Goal: Participate in discussion: Engage in conversation with other users on a specific topic

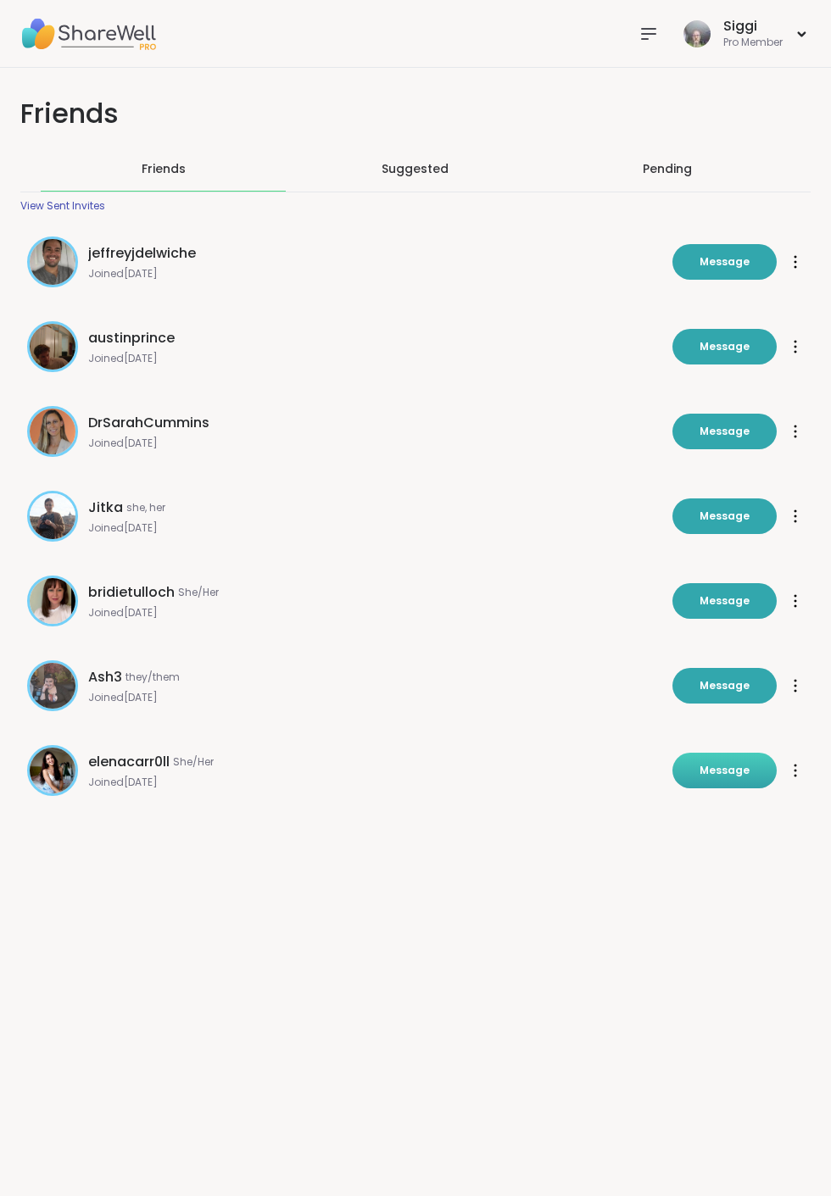
click at [749, 778] on span "Message" at bounding box center [724, 770] width 50 height 15
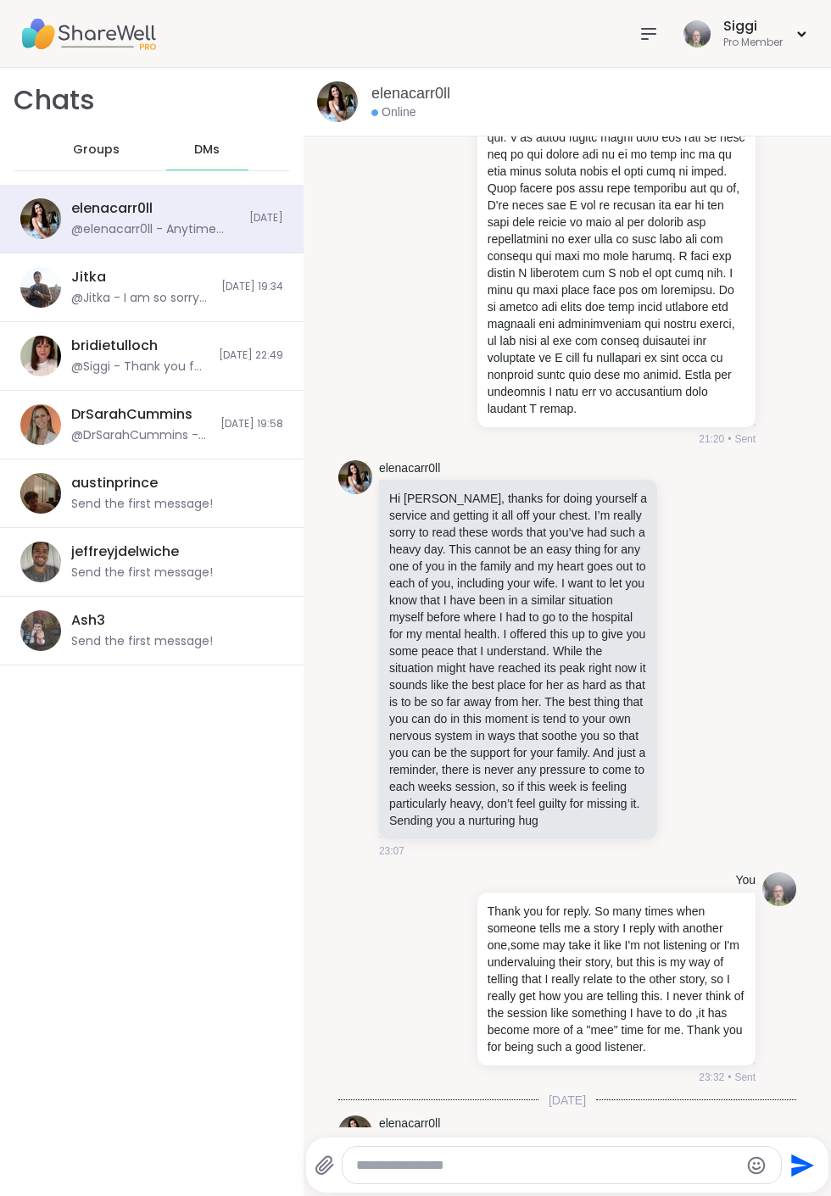
scroll to position [3308, 0]
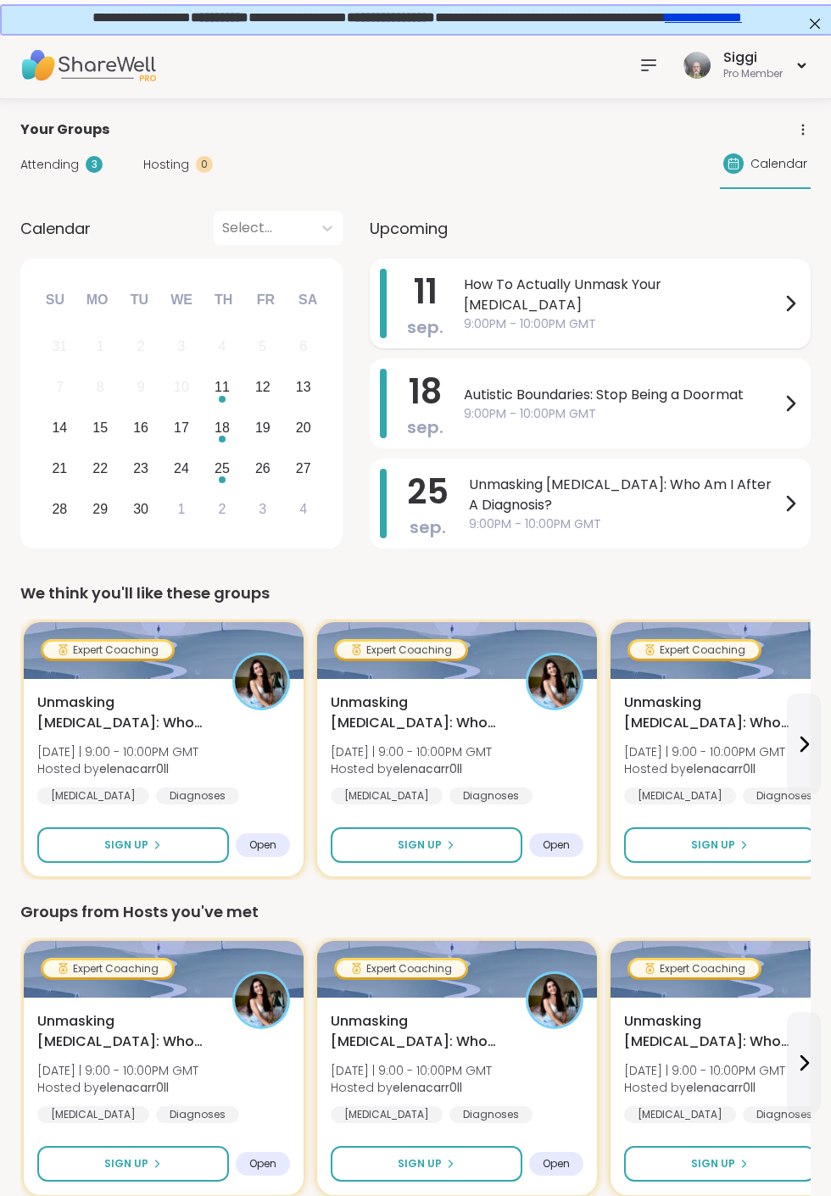
click at [683, 315] on span "9:00PM - 10:00PM GMT" at bounding box center [622, 324] width 316 height 18
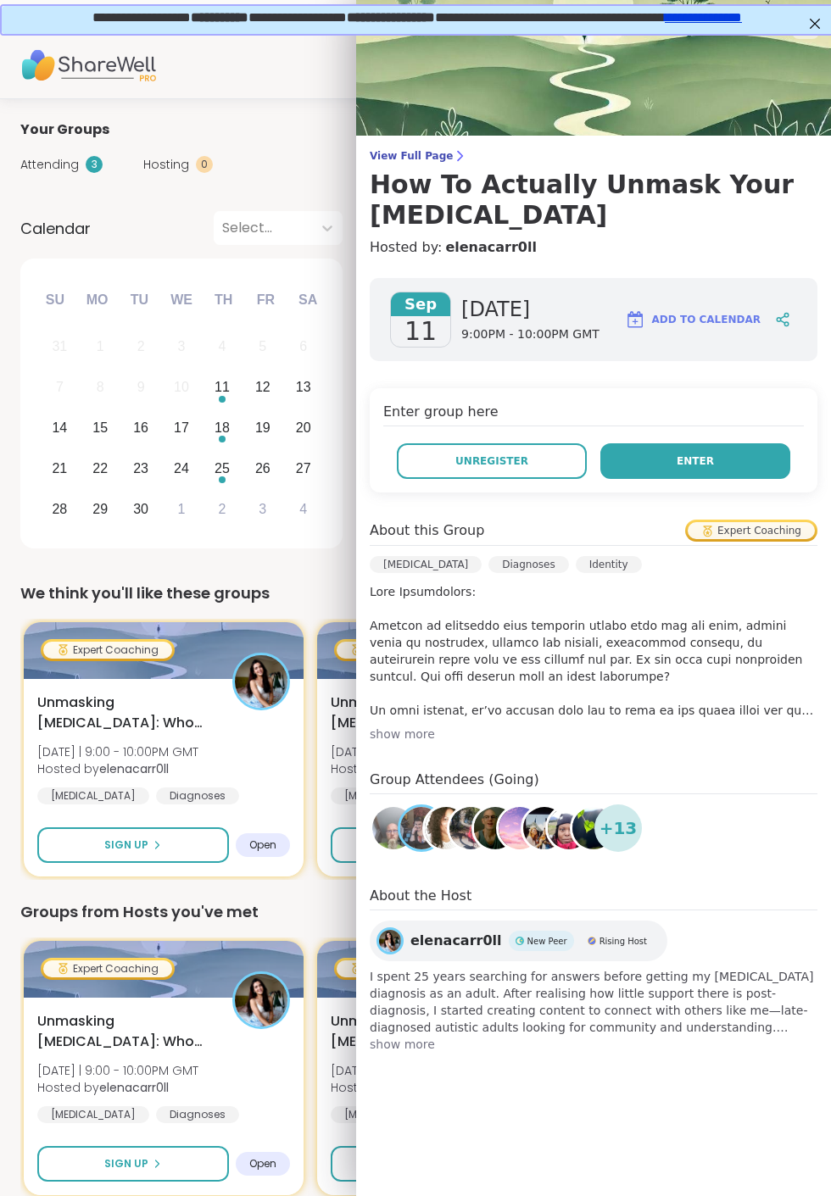
click at [714, 469] on span "Enter" at bounding box center [694, 460] width 37 height 15
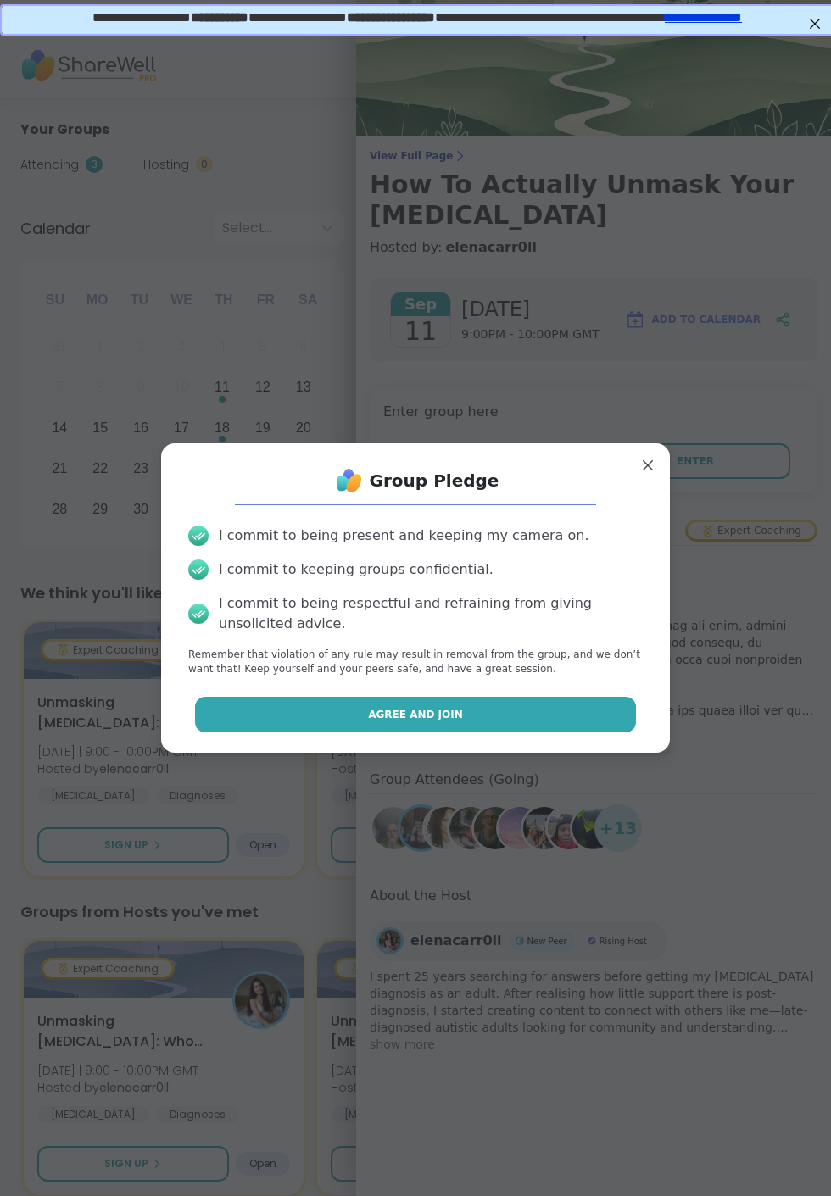
click at [557, 713] on button "Agree and Join" at bounding box center [416, 715] width 442 height 36
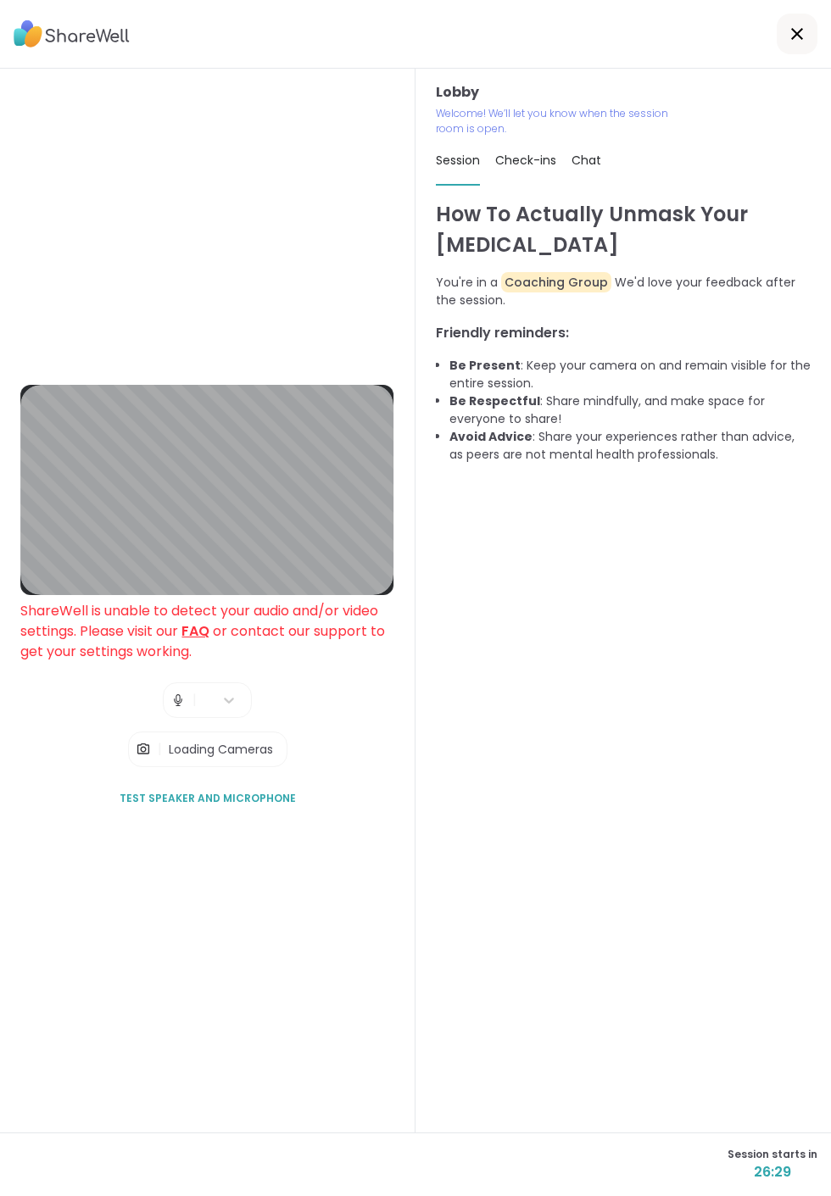
click at [202, 641] on link "FAQ" at bounding box center [195, 630] width 28 height 19
click at [57, 25] on img at bounding box center [72, 33] width 116 height 39
click at [217, 758] on span "Loading Cameras" at bounding box center [221, 749] width 104 height 17
click at [202, 758] on span "Loading Cameras" at bounding box center [221, 749] width 104 height 17
click at [144, 766] on img at bounding box center [143, 749] width 15 height 34
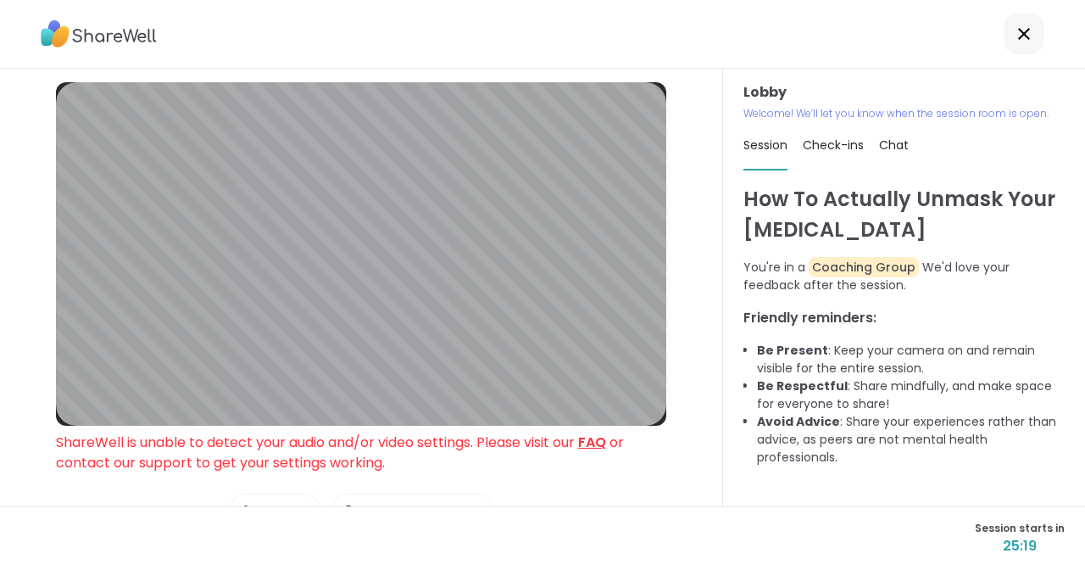
scroll to position [37, 0]
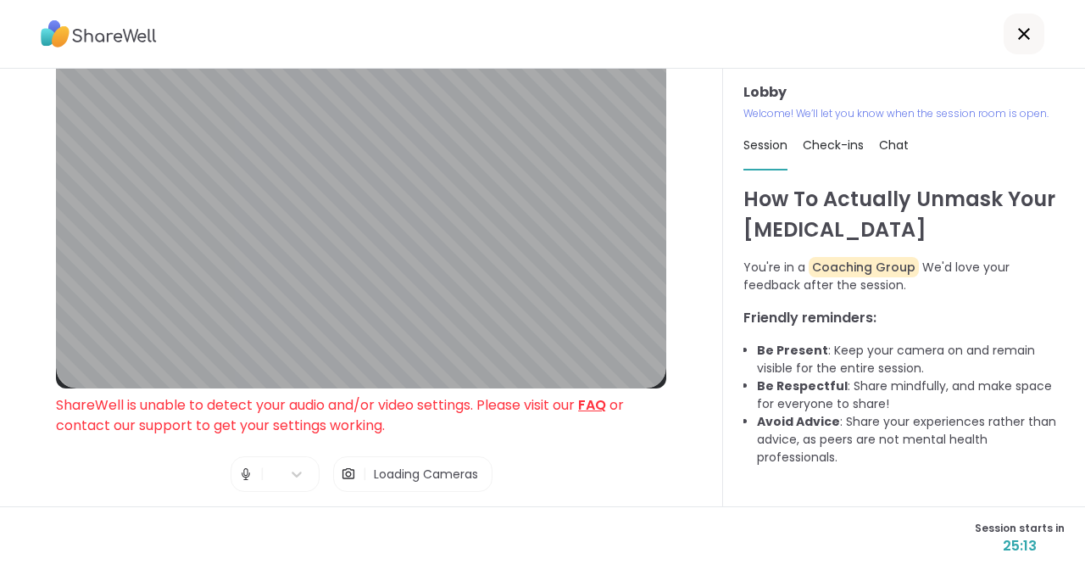
click at [606, 407] on link "FAQ" at bounding box center [592, 404] width 28 height 19
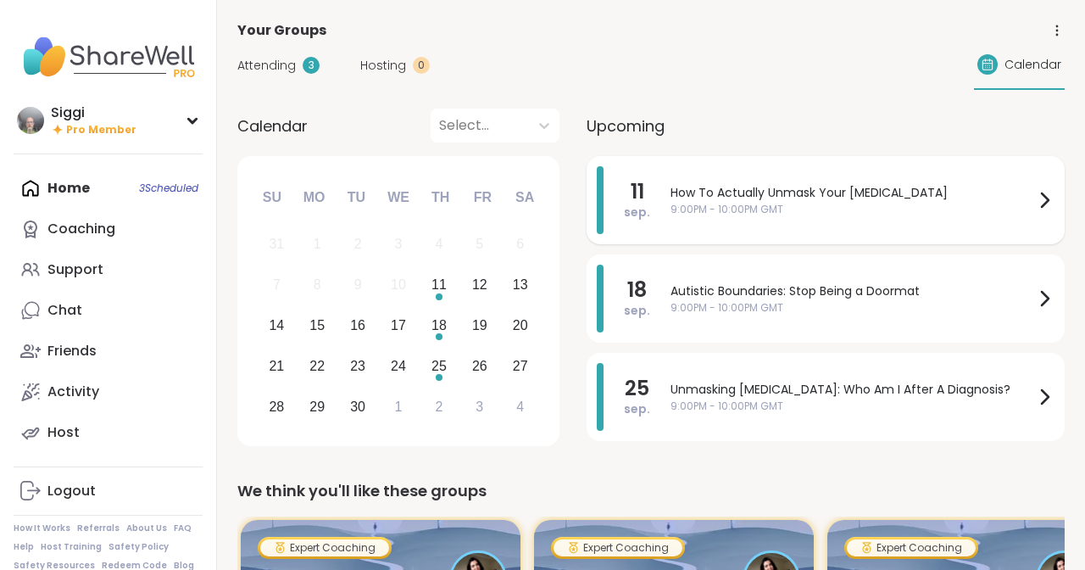
click at [772, 194] on span "How To Actually Unmask Your [MEDICAL_DATA]" at bounding box center [852, 193] width 364 height 18
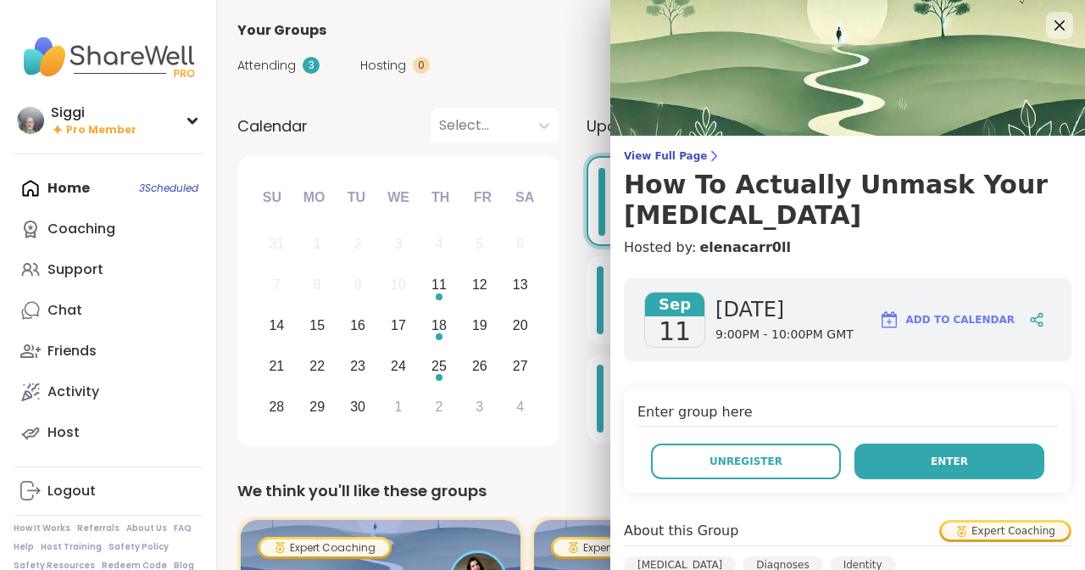
click at [968, 453] on span "Enter" at bounding box center [949, 460] width 37 height 15
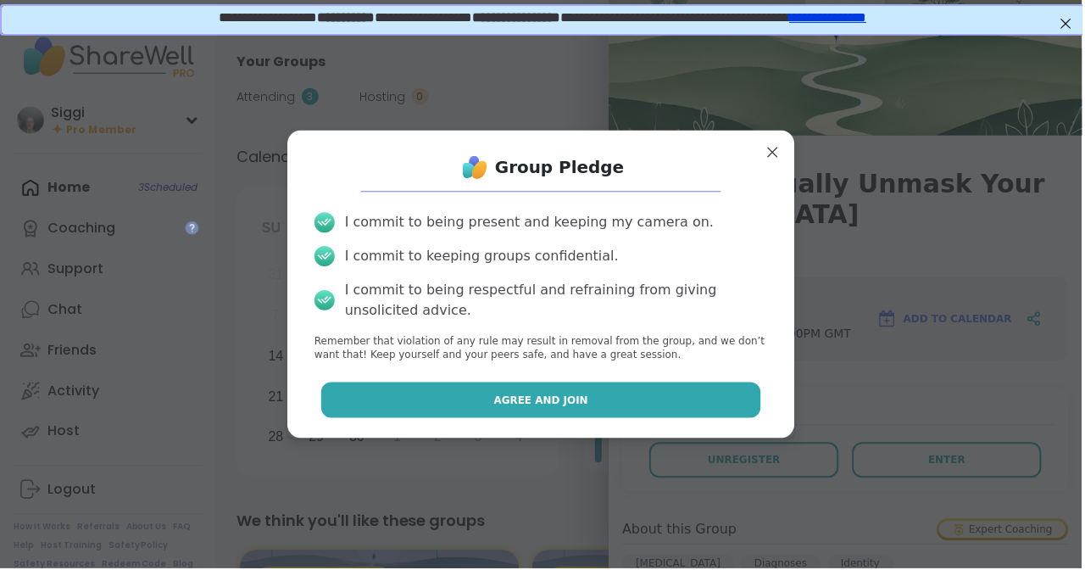
click at [586, 407] on span "Agree and Join" at bounding box center [542, 400] width 95 height 15
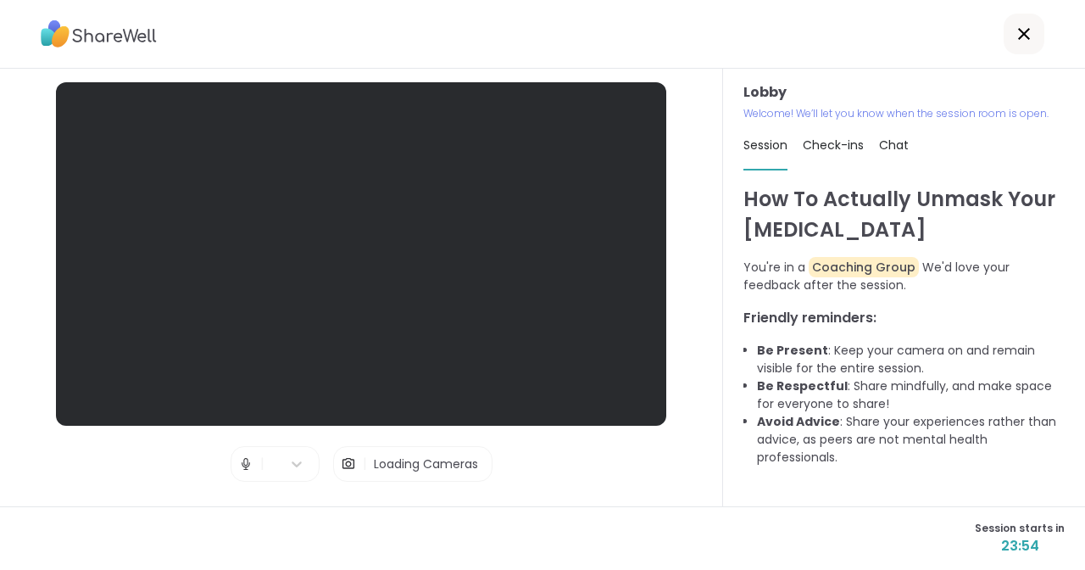
click at [420, 466] on span "Loading Cameras" at bounding box center [426, 463] width 104 height 17
click at [350, 468] on img at bounding box center [348, 464] width 15 height 34
click at [242, 476] on img at bounding box center [245, 464] width 15 height 34
click at [247, 464] on img at bounding box center [245, 464] width 15 height 34
click at [348, 462] on img at bounding box center [348, 464] width 15 height 34
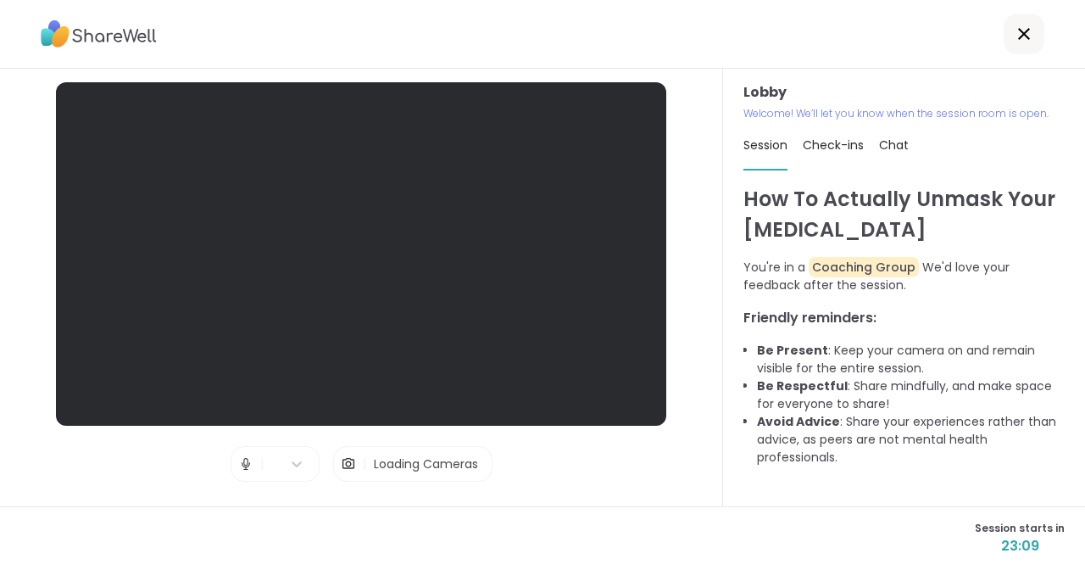
click at [396, 467] on span "Loading Cameras" at bounding box center [426, 463] width 104 height 17
click at [342, 470] on img at bounding box center [348, 464] width 15 height 34
click at [348, 469] on img at bounding box center [348, 464] width 15 height 34
click at [353, 471] on img at bounding box center [348, 464] width 15 height 34
click at [355, 469] on img at bounding box center [348, 464] width 15 height 34
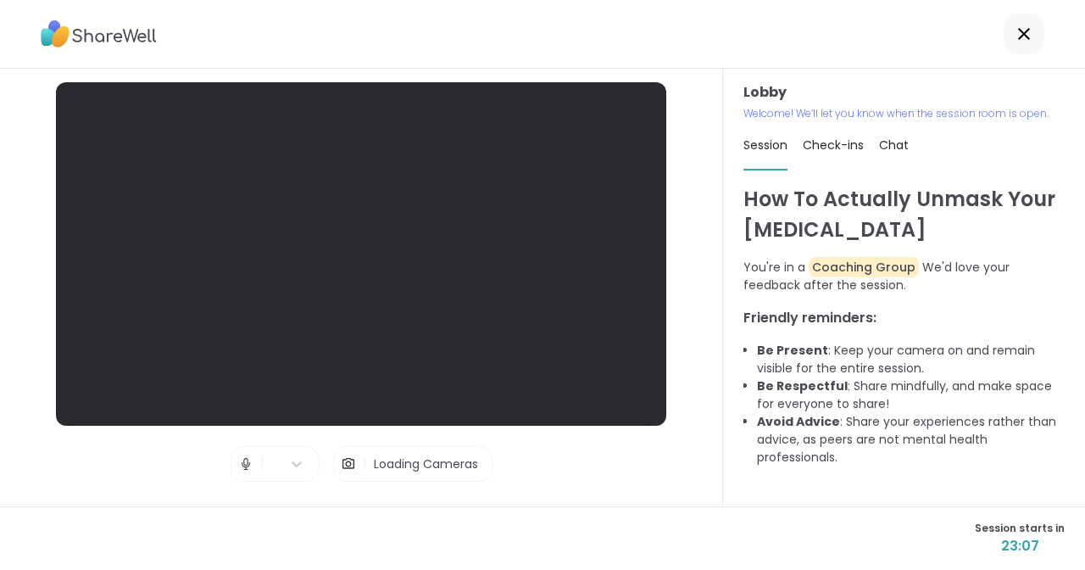
click at [363, 467] on span "|" at bounding box center [365, 464] width 4 height 34
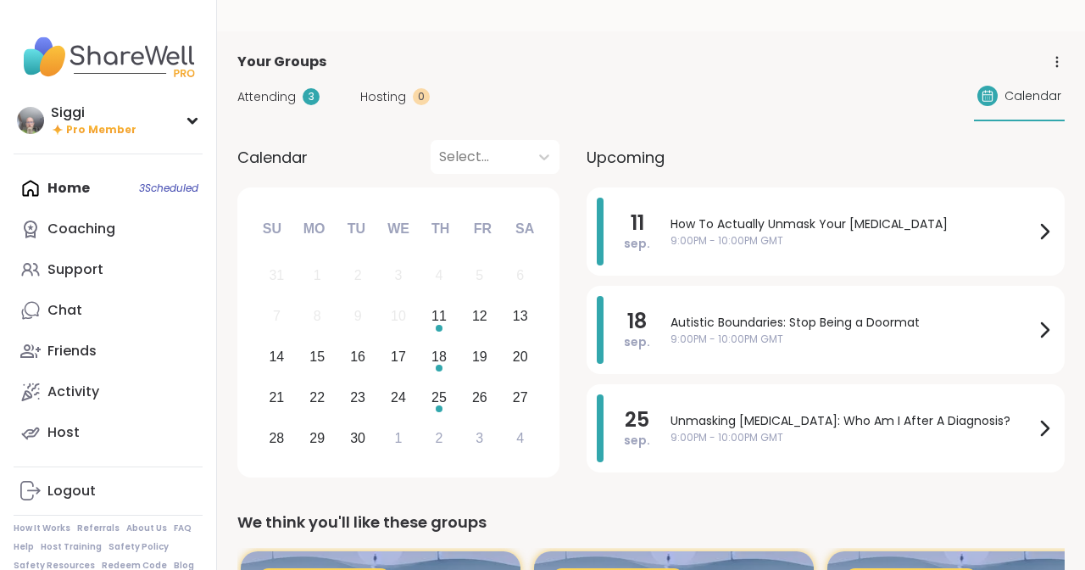
scroll to position [58, 0]
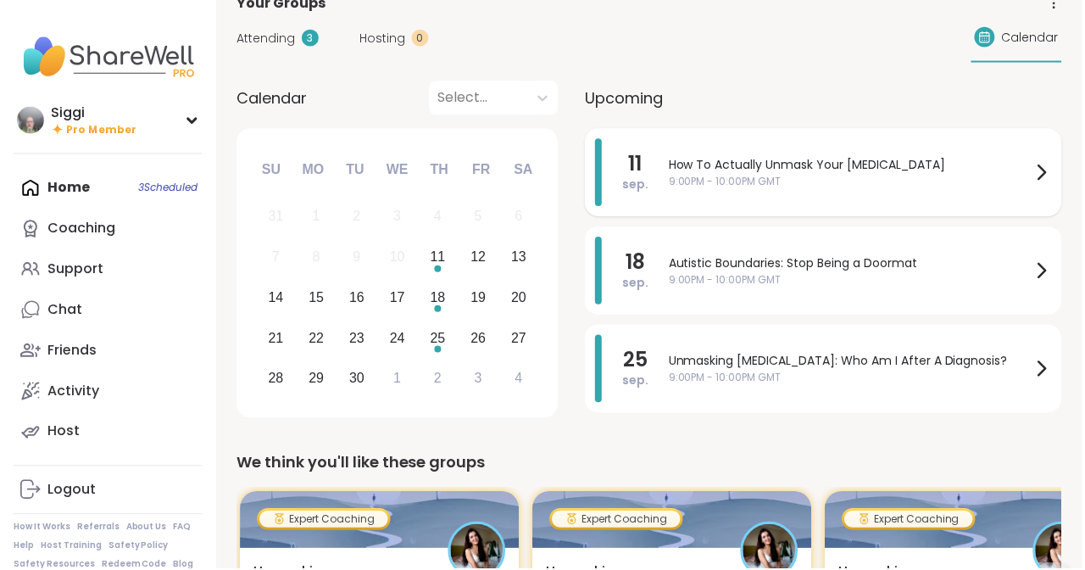
click at [794, 172] on span "How To Actually Unmask Your [MEDICAL_DATA]" at bounding box center [852, 166] width 364 height 18
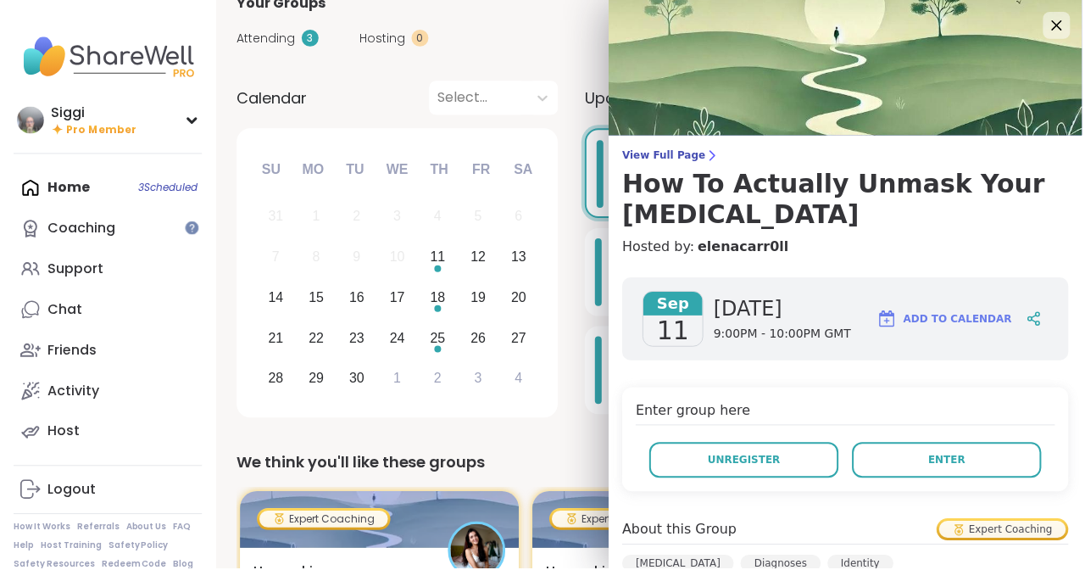
scroll to position [0, 0]
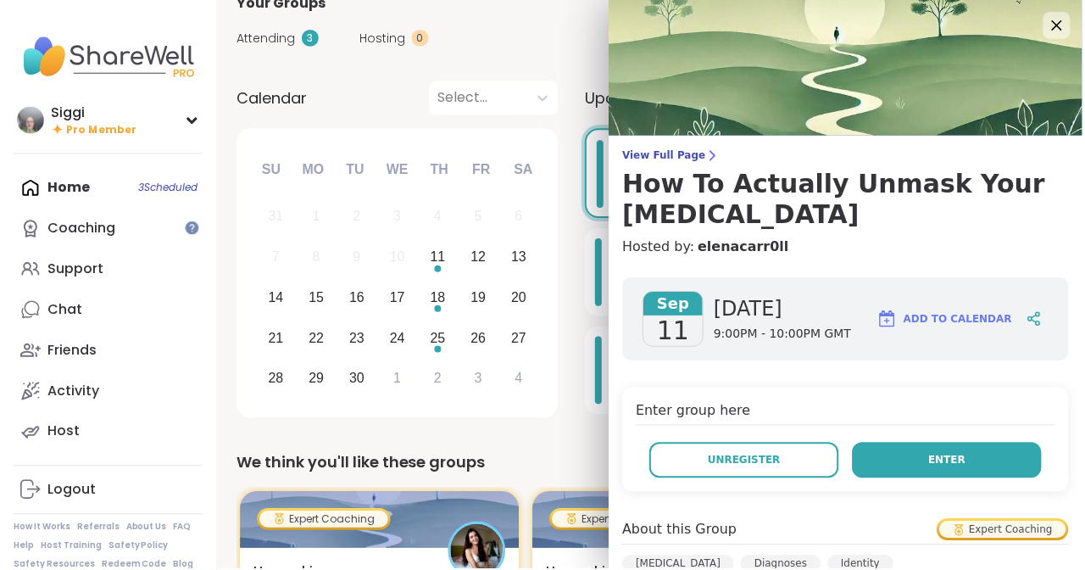
click at [955, 453] on span "Enter" at bounding box center [949, 460] width 37 height 15
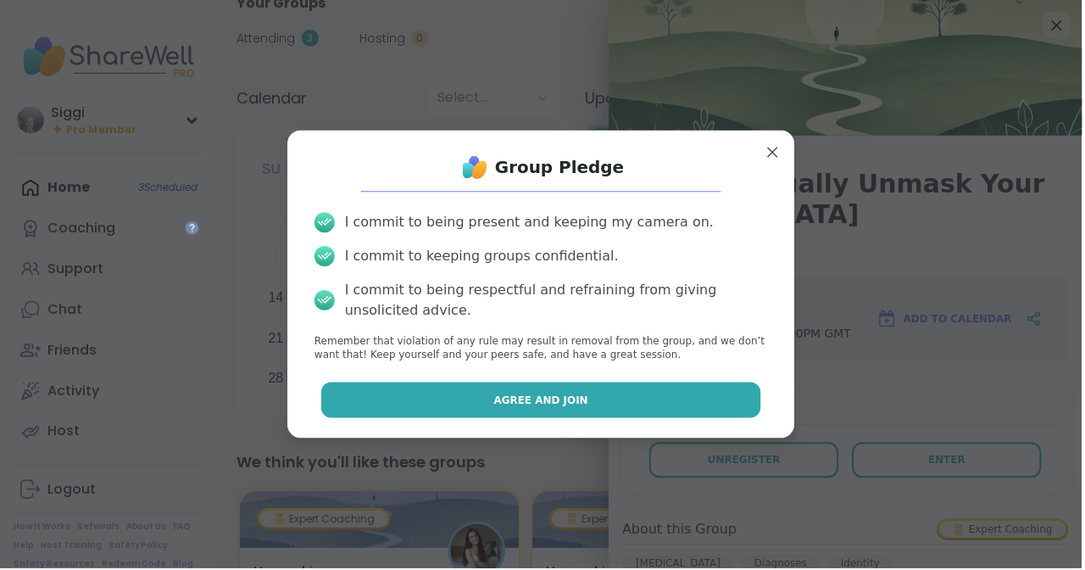
click at [586, 401] on span "Agree and Join" at bounding box center [542, 400] width 95 height 15
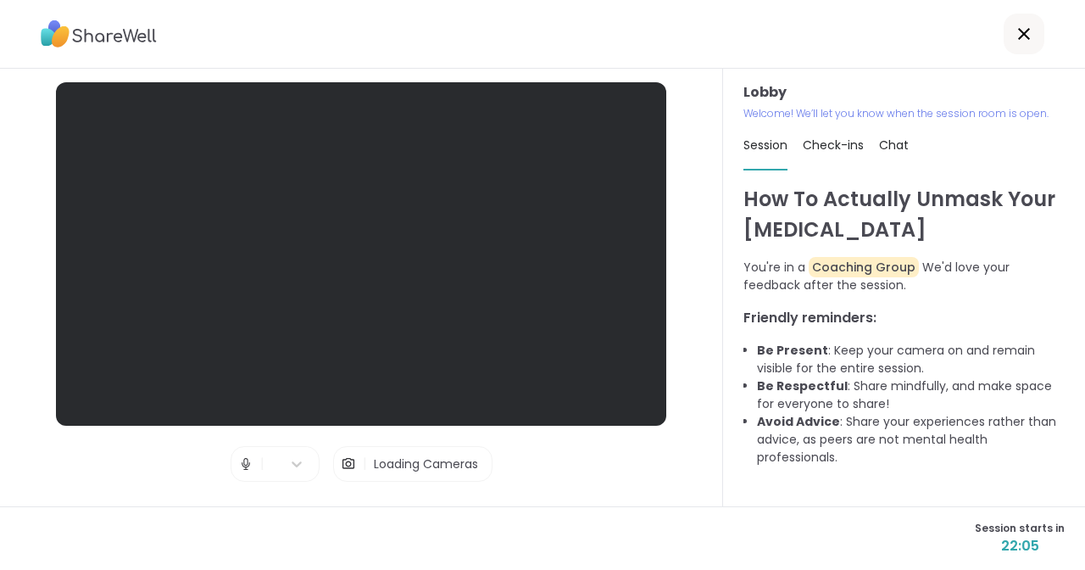
click at [417, 469] on span "Loading Cameras" at bounding box center [426, 463] width 104 height 17
click at [353, 470] on img at bounding box center [348, 464] width 15 height 34
click at [288, 503] on div at bounding box center [287, 503] width 47 height 14
click at [346, 474] on img at bounding box center [348, 464] width 15 height 34
click at [348, 462] on img at bounding box center [348, 464] width 15 height 34
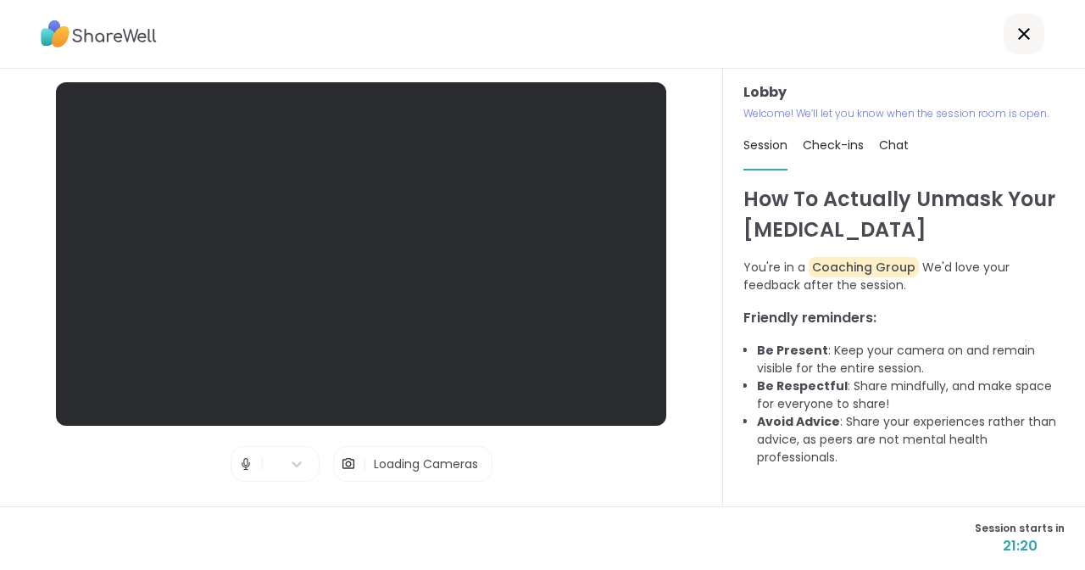
click at [347, 464] on img at bounding box center [348, 464] width 15 height 34
click at [363, 472] on span "|" at bounding box center [365, 464] width 4 height 34
click at [352, 474] on img at bounding box center [348, 464] width 15 height 34
click at [355, 469] on img at bounding box center [348, 464] width 15 height 34
click at [247, 476] on img at bounding box center [245, 464] width 15 height 34
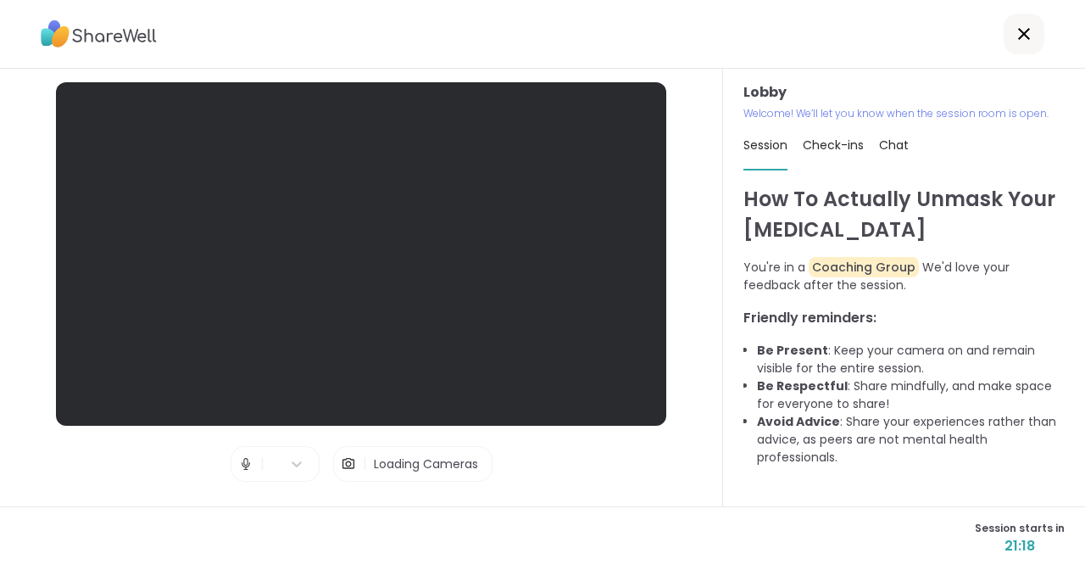
click at [248, 481] on img at bounding box center [245, 464] width 15 height 34
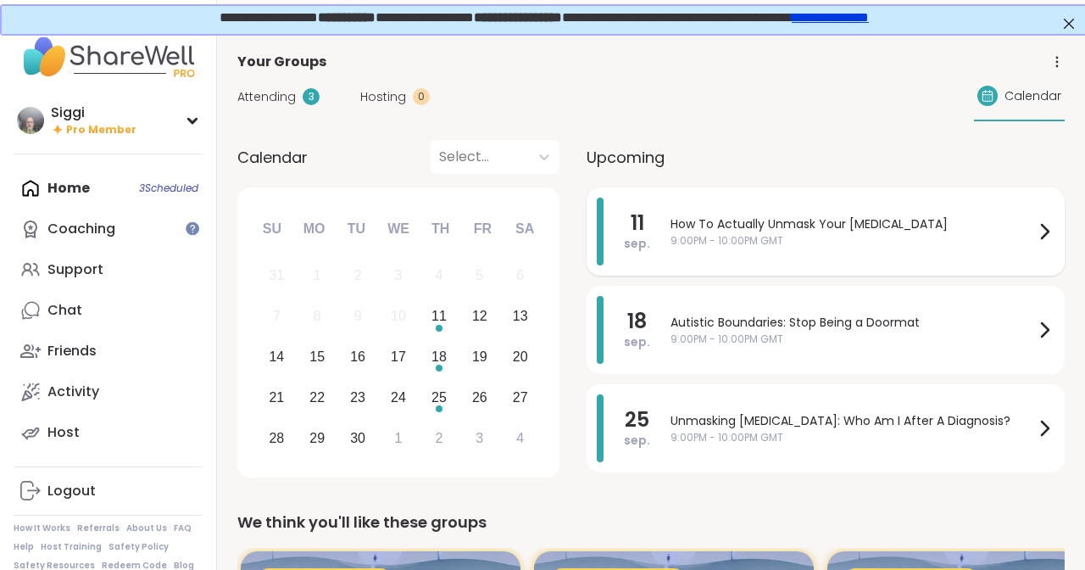
click at [782, 225] on span "How To Actually Unmask Your [MEDICAL_DATA]" at bounding box center [852, 224] width 364 height 18
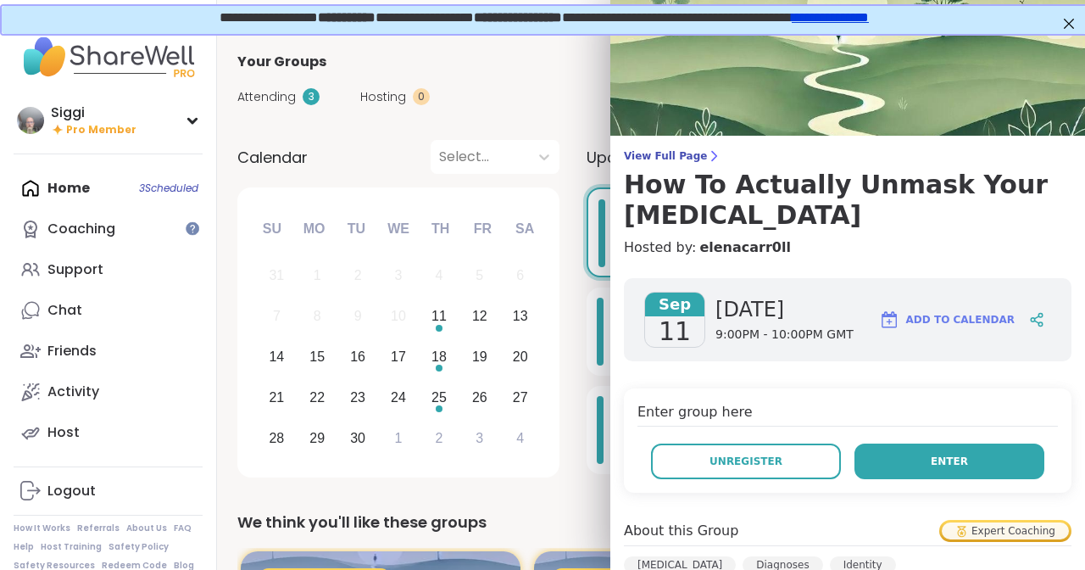
click at [954, 453] on span "Enter" at bounding box center [949, 460] width 37 height 15
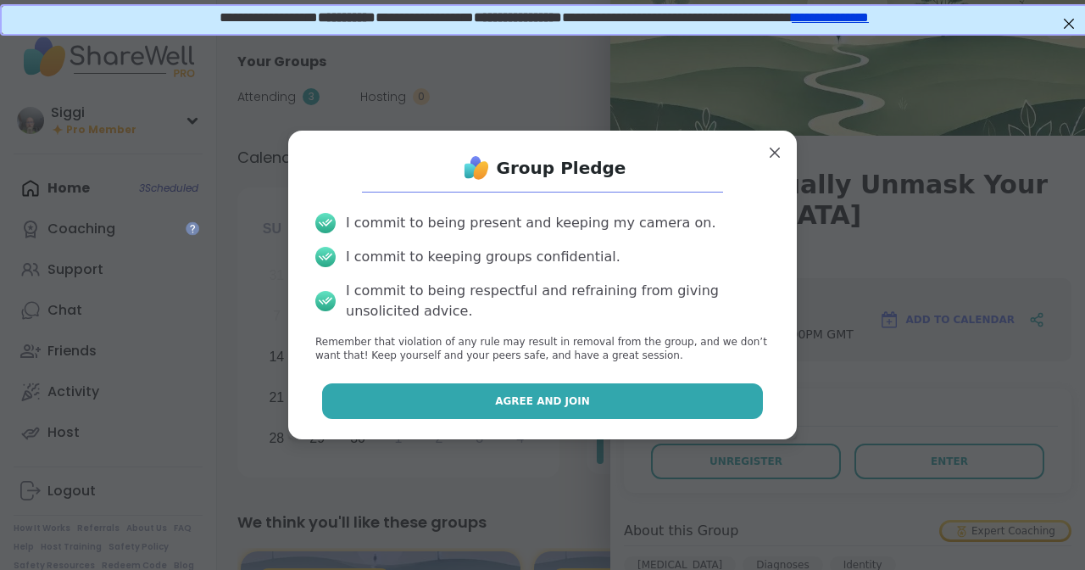
click at [619, 401] on button "Agree and Join" at bounding box center [543, 401] width 442 height 36
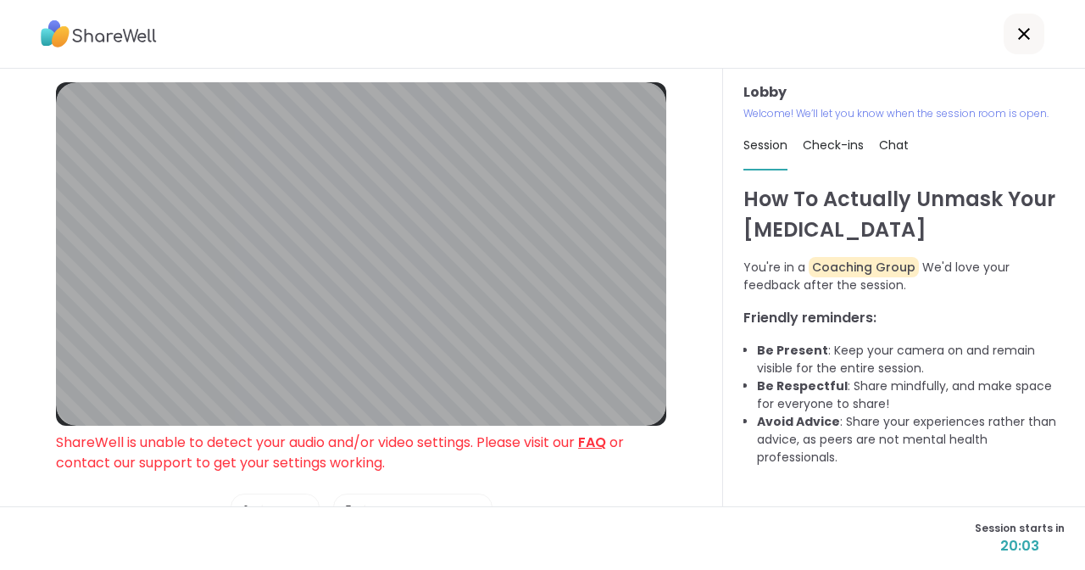
click at [606, 442] on link "FAQ" at bounding box center [592, 441] width 28 height 19
click at [601, 441] on link "FAQ" at bounding box center [592, 441] width 28 height 19
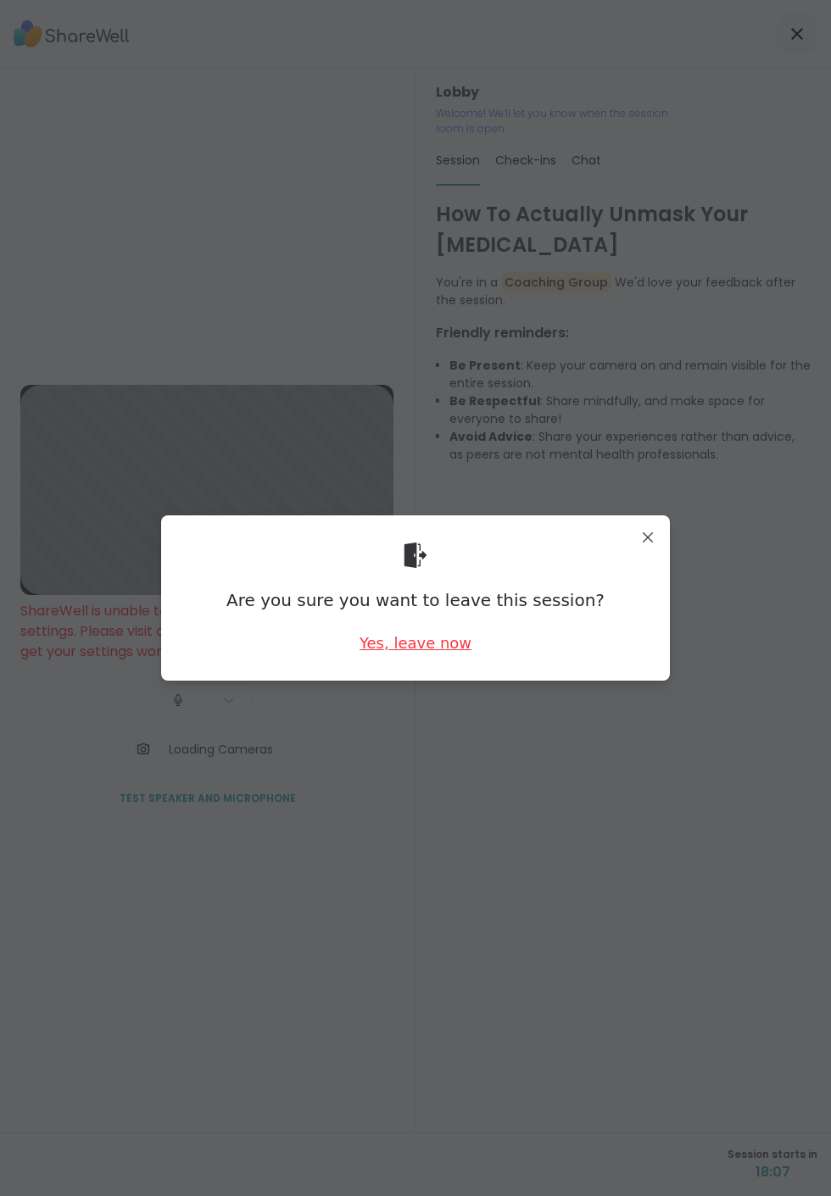
click at [410, 569] on div "Yes, leave now" at bounding box center [415, 642] width 112 height 21
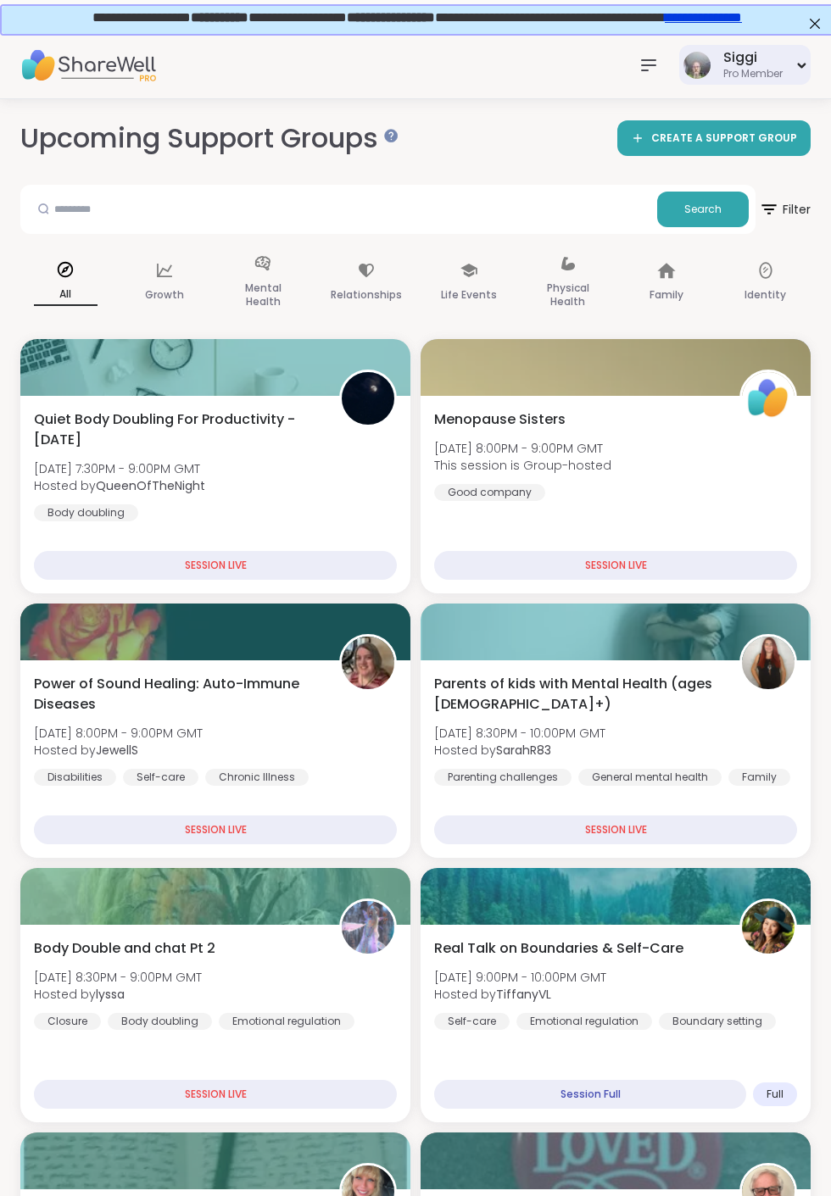
click at [807, 69] on icon at bounding box center [801, 65] width 11 height 7
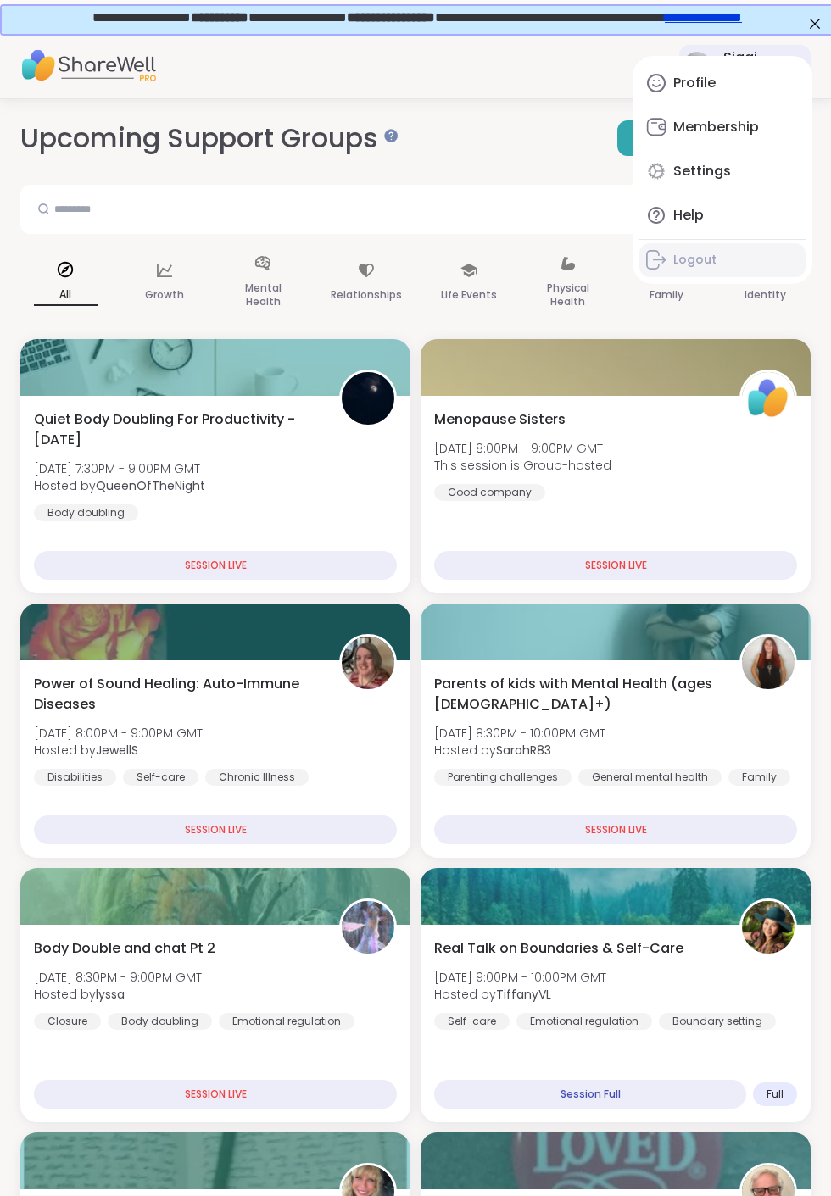
click at [681, 259] on div "Logout" at bounding box center [694, 260] width 43 height 17
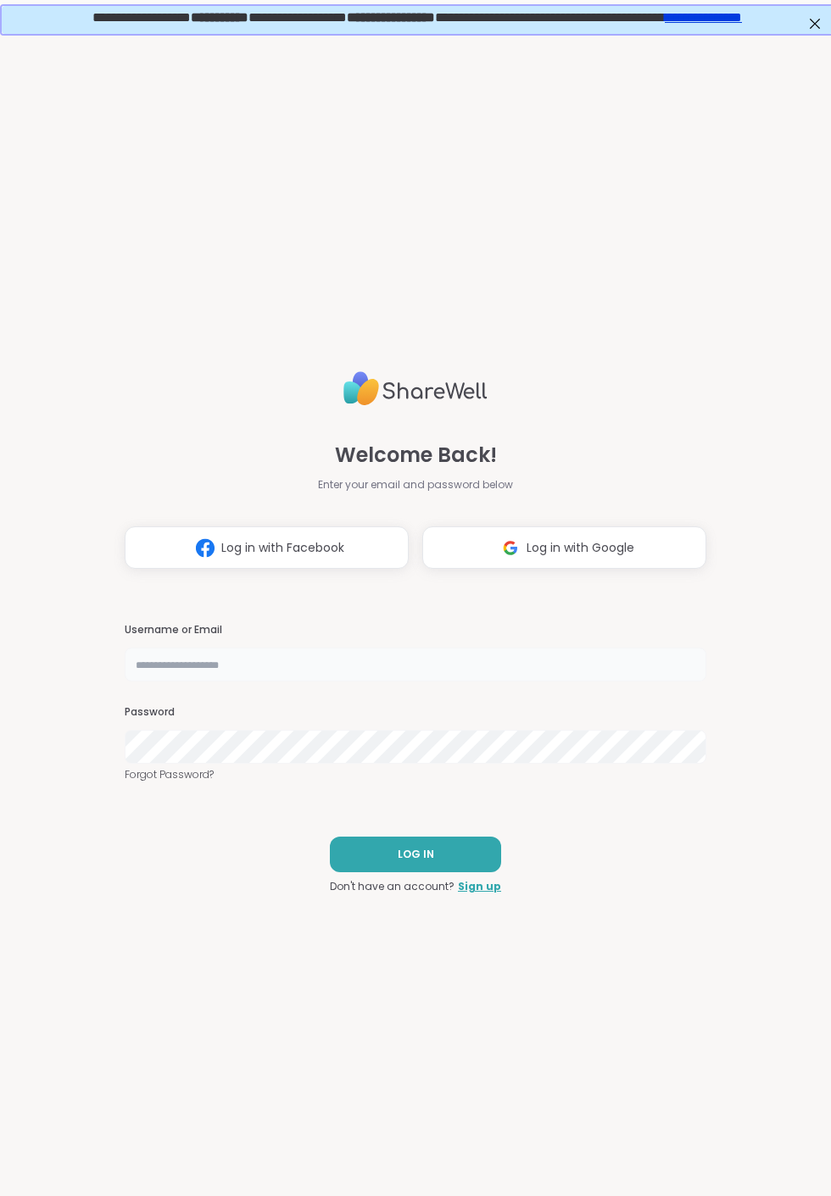
click at [222, 569] on input "text" at bounding box center [415, 665] width 581 height 34
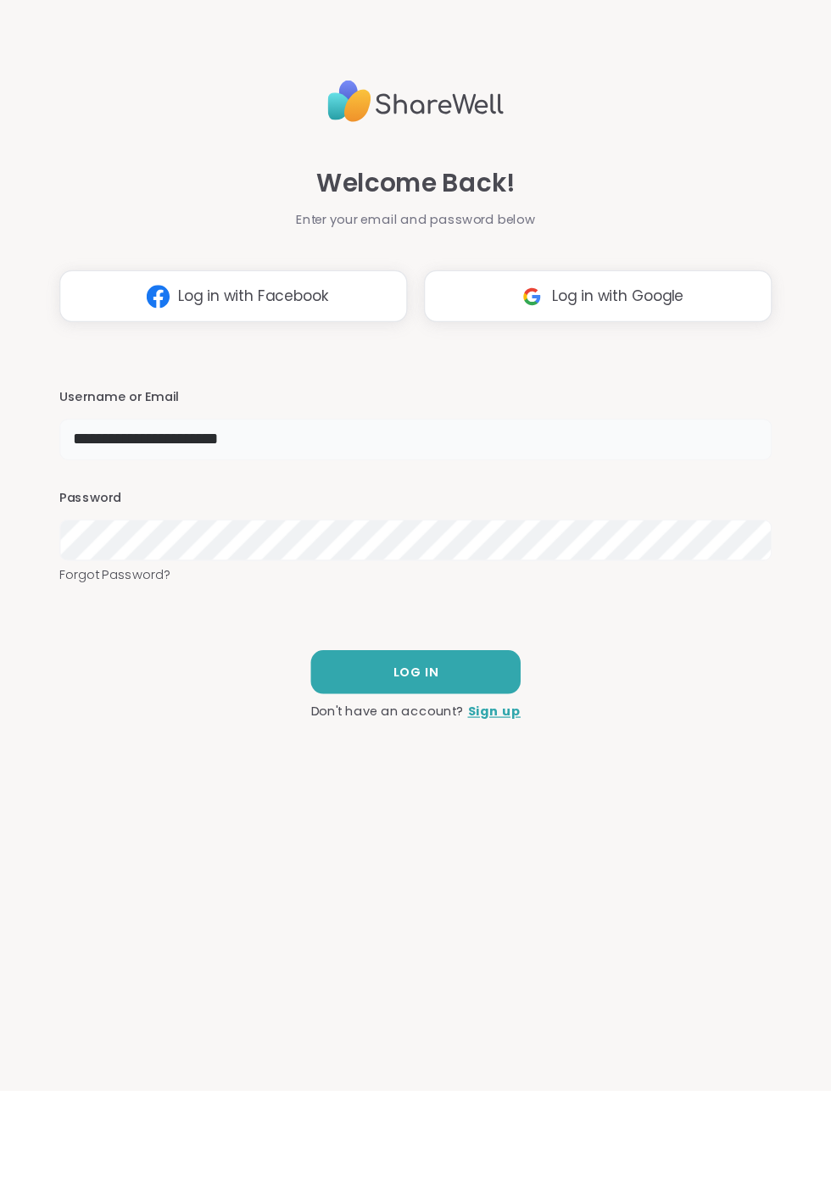
type input "**********"
click at [421, 569] on span "LOG IN" at bounding box center [416, 854] width 36 height 15
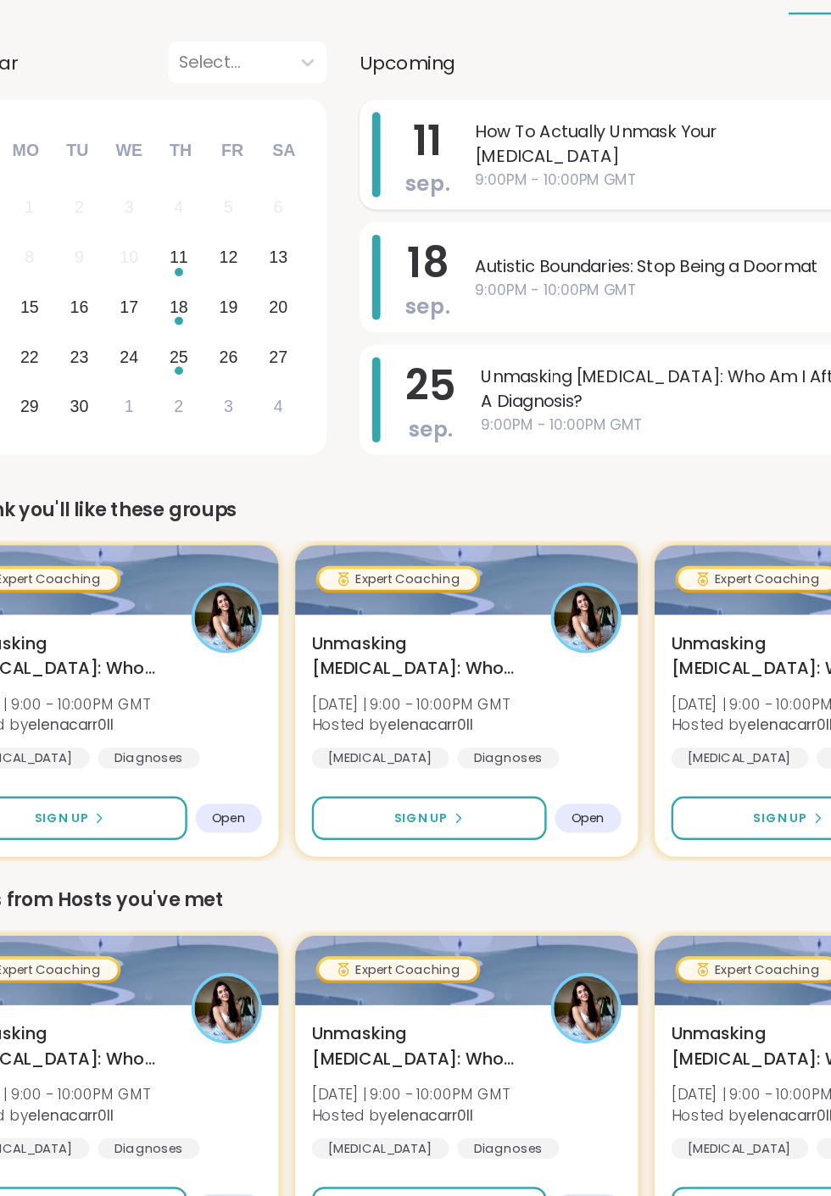
click at [598, 300] on span "How To Actually Unmask Your [MEDICAL_DATA]" at bounding box center [622, 295] width 316 height 41
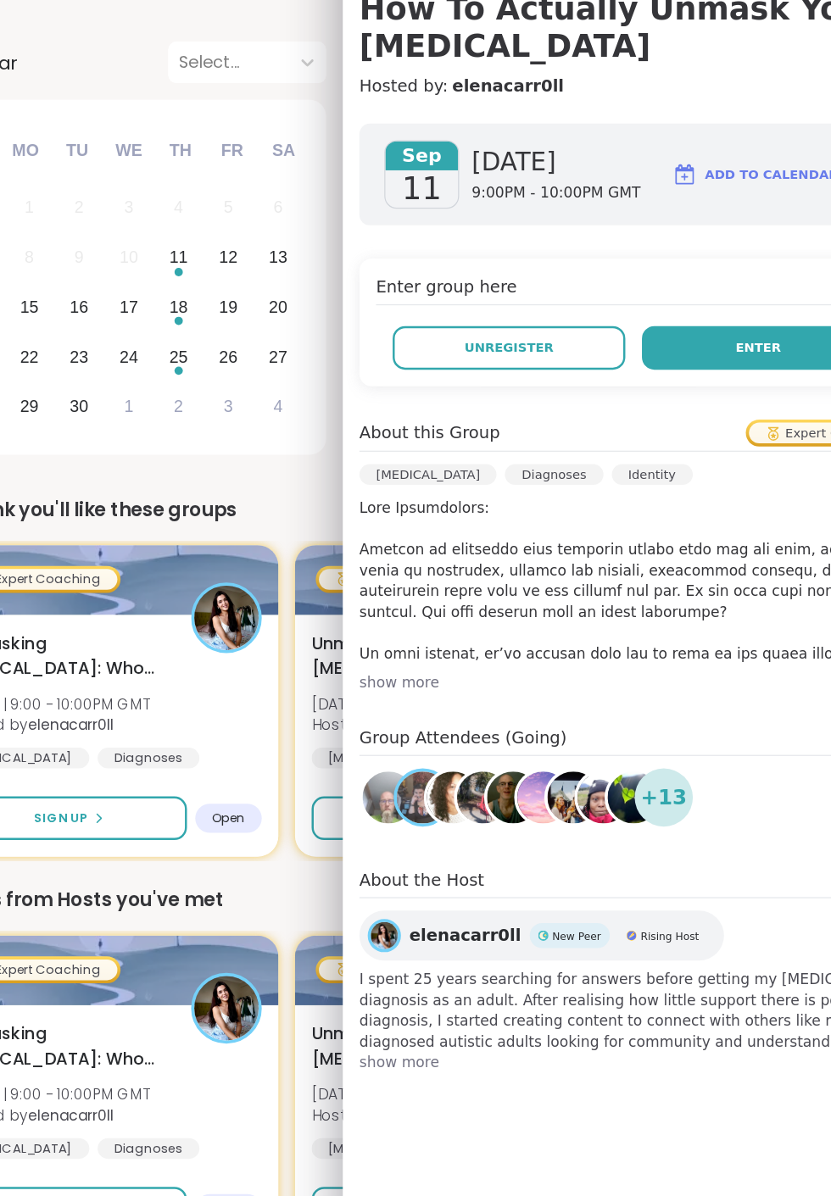
click at [700, 453] on span "Enter" at bounding box center [694, 460] width 37 height 15
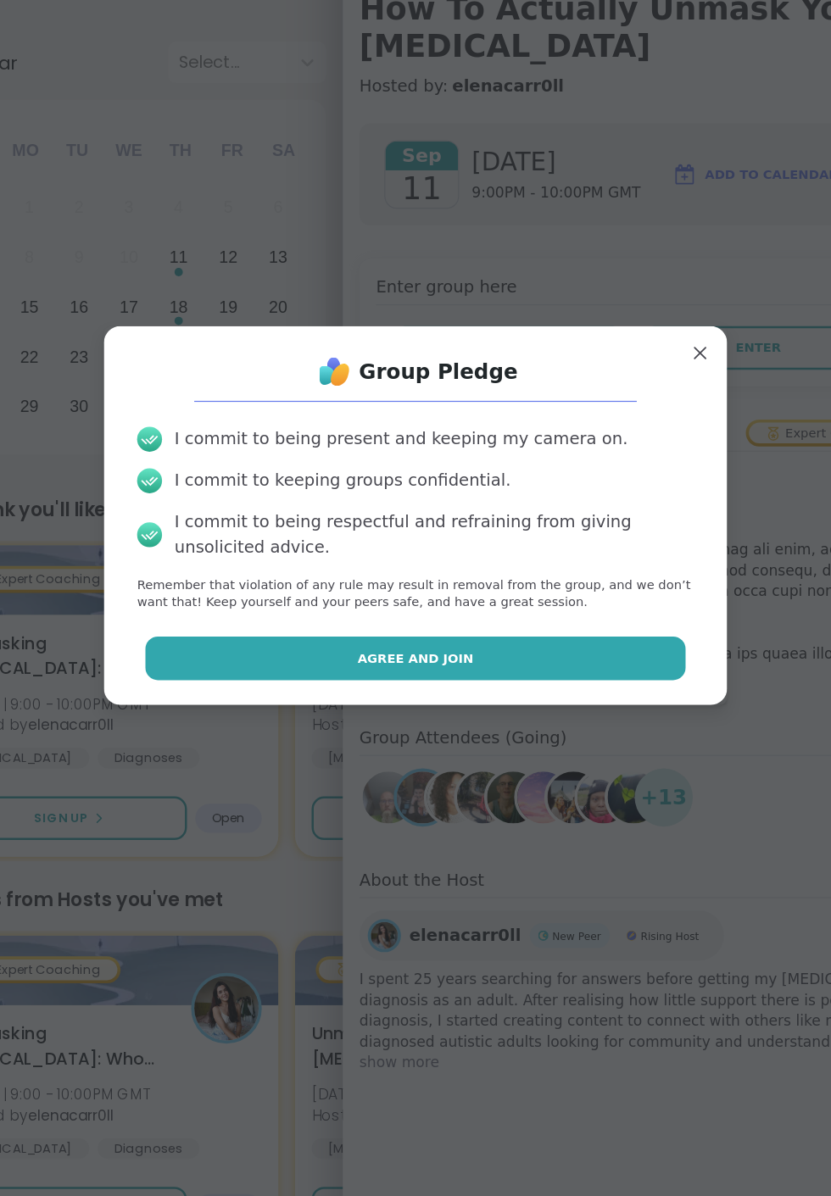
click at [531, 569] on button "Agree and Join" at bounding box center [416, 715] width 442 height 36
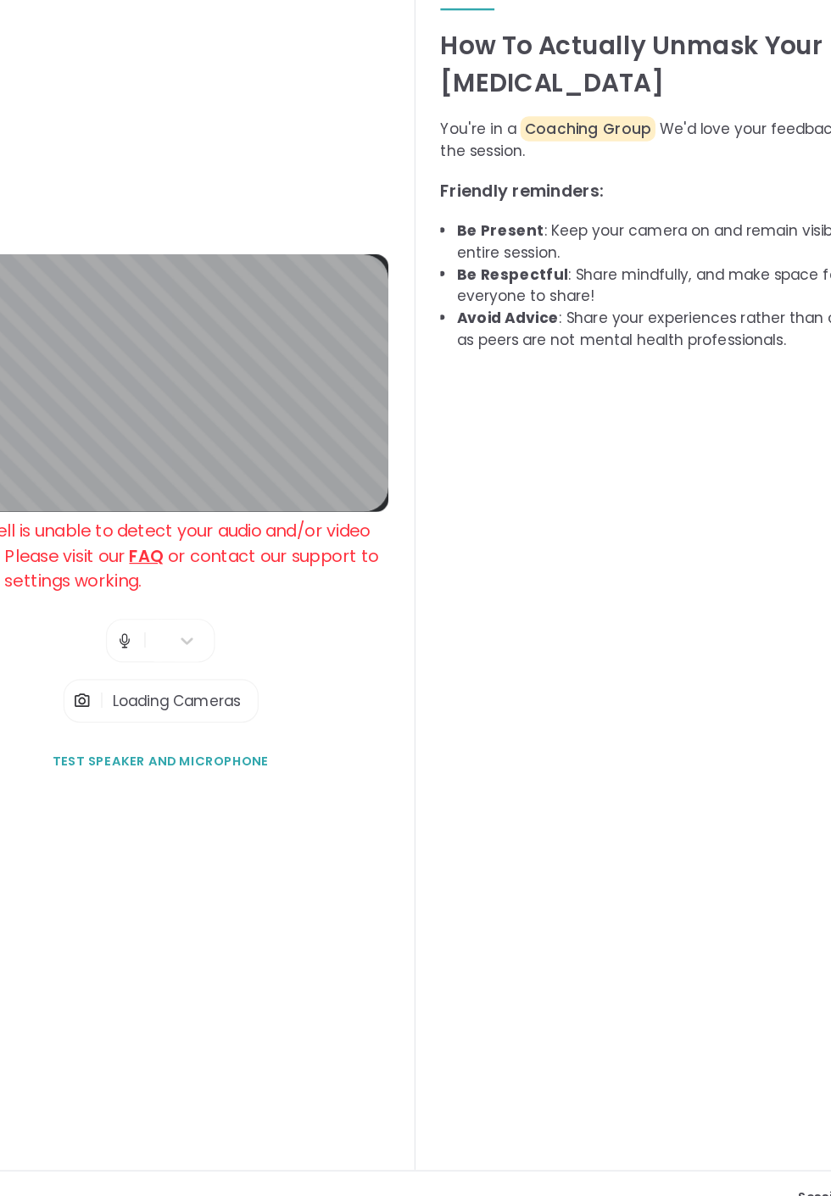
click at [234, 569] on span "Loading Cameras" at bounding box center [221, 749] width 104 height 17
click at [199, 569] on span "Test speaker and microphone" at bounding box center [208, 798] width 176 height 15
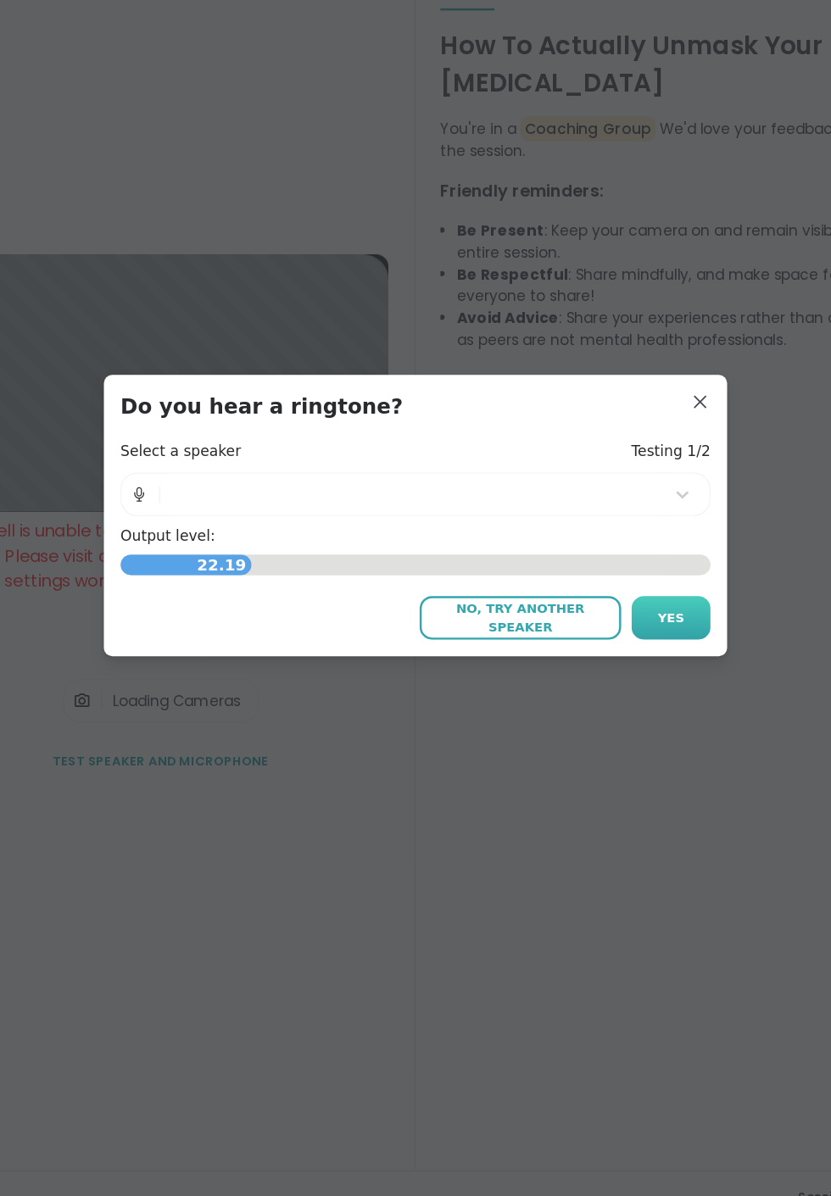
click at [635, 569] on span "Yes" at bounding box center [624, 681] width 22 height 15
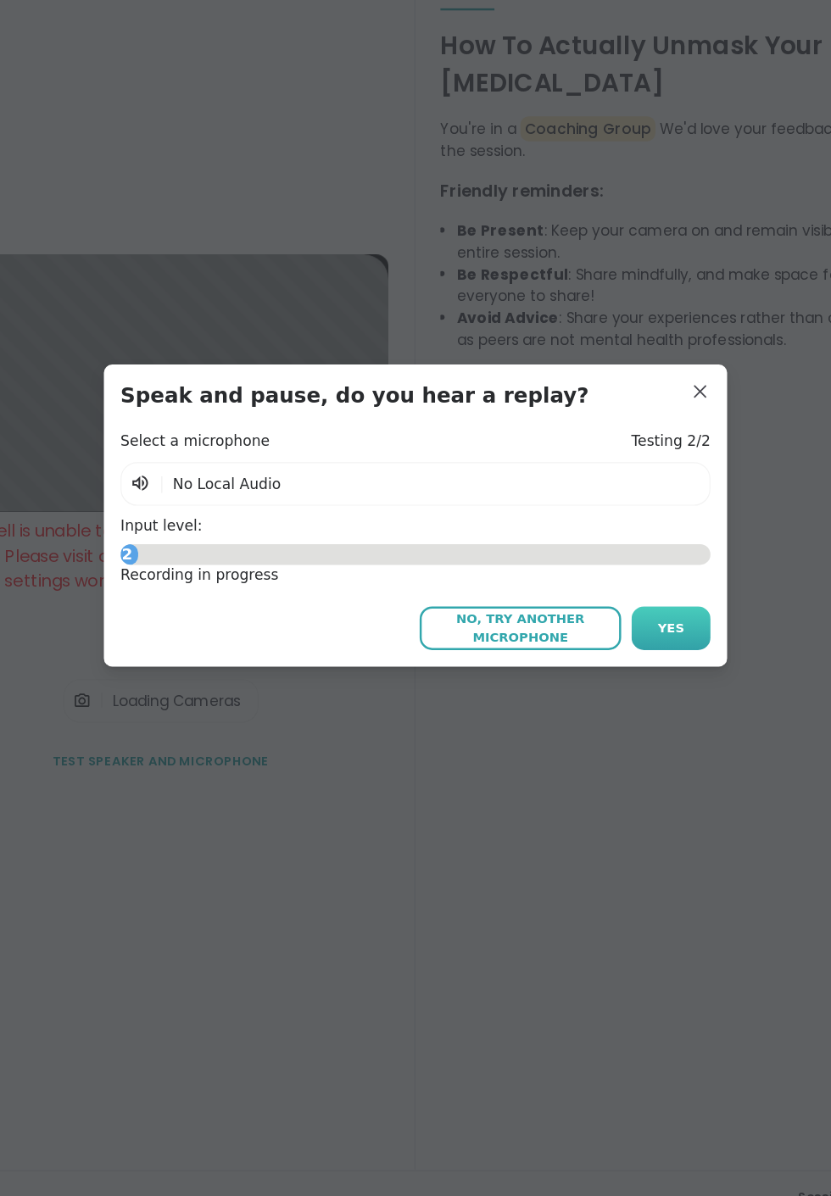
click at [635, 569] on span "Yes" at bounding box center [624, 689] width 22 height 15
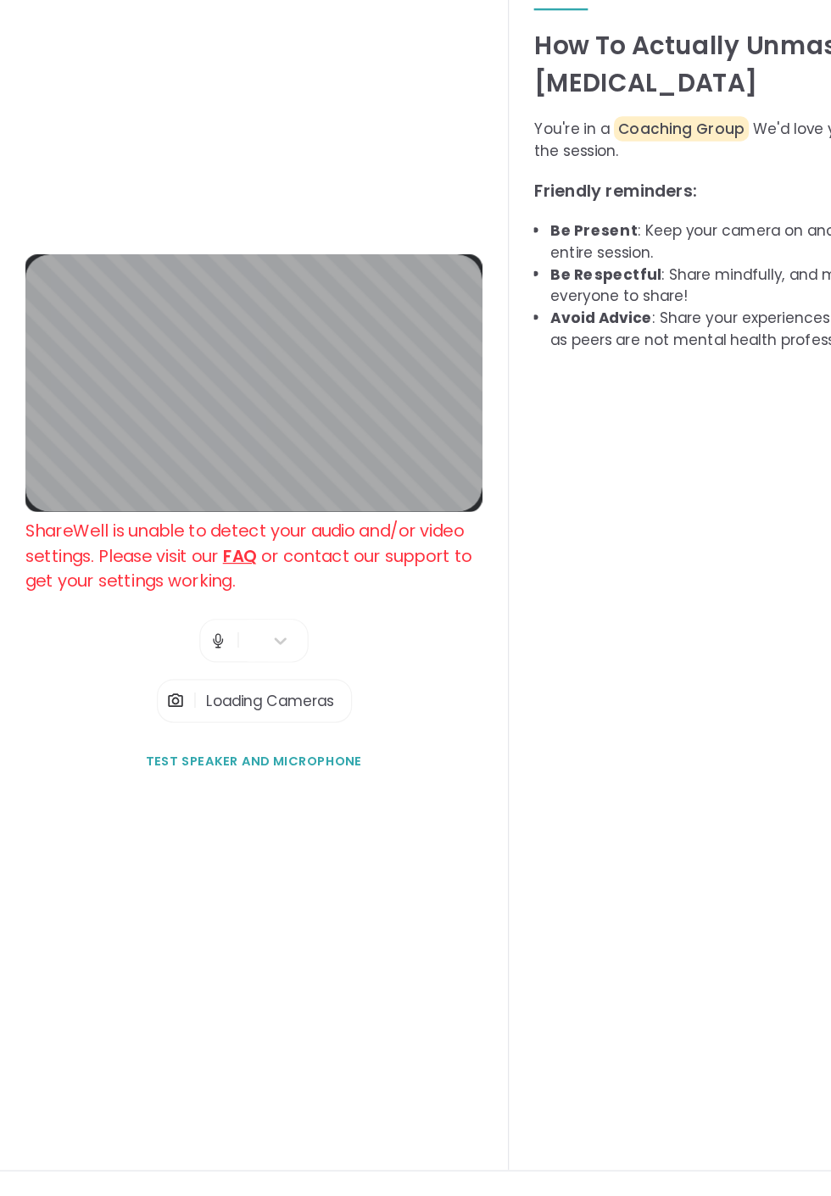
click at [191, 569] on span "Loading Cameras" at bounding box center [221, 749] width 104 height 17
click at [179, 569] on img at bounding box center [177, 700] width 15 height 34
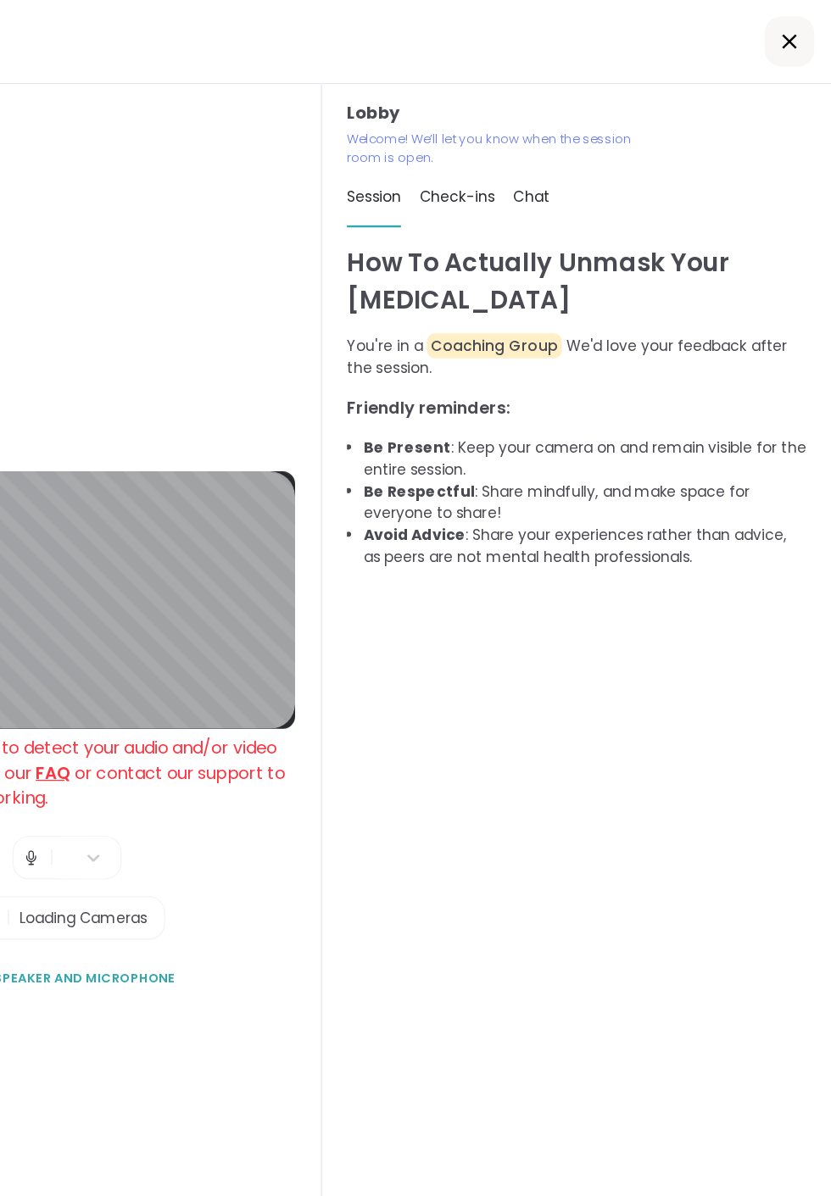
click at [803, 33] on icon at bounding box center [797, 34] width 12 height 12
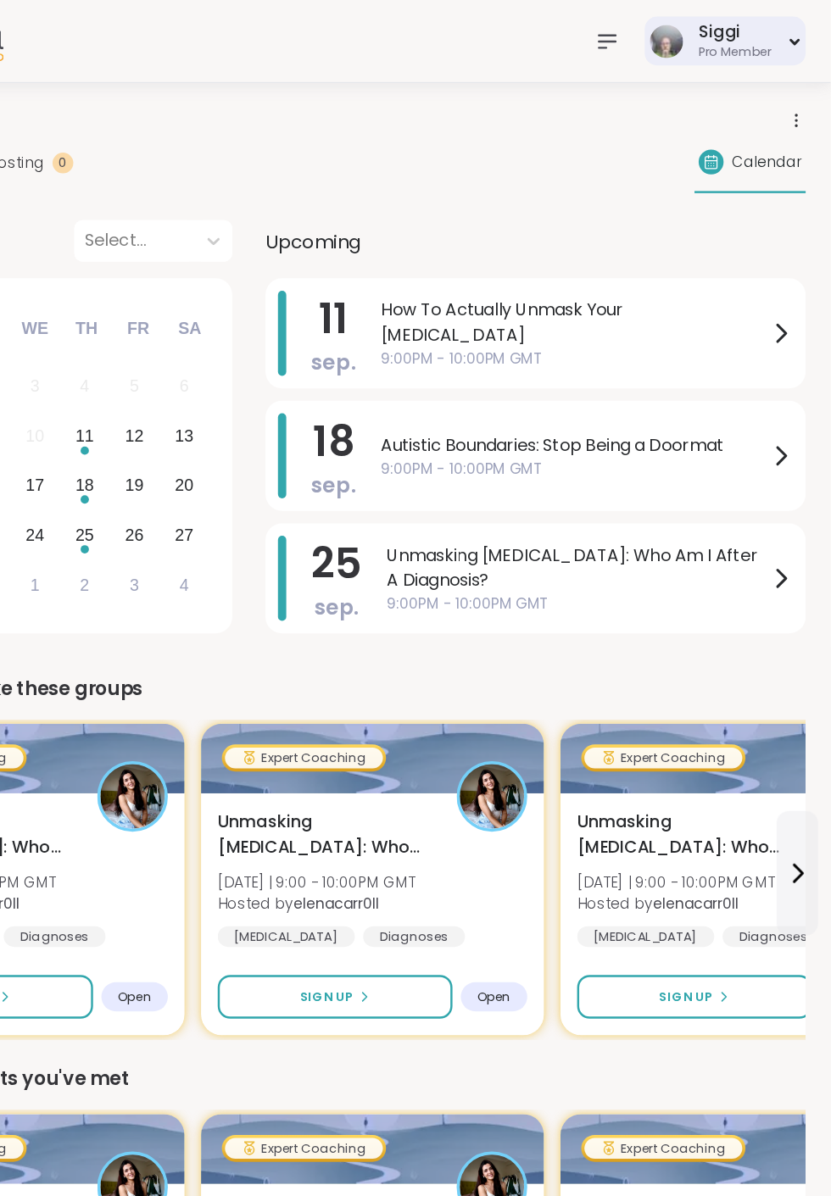
click at [782, 34] on div "Siggi" at bounding box center [752, 26] width 59 height 19
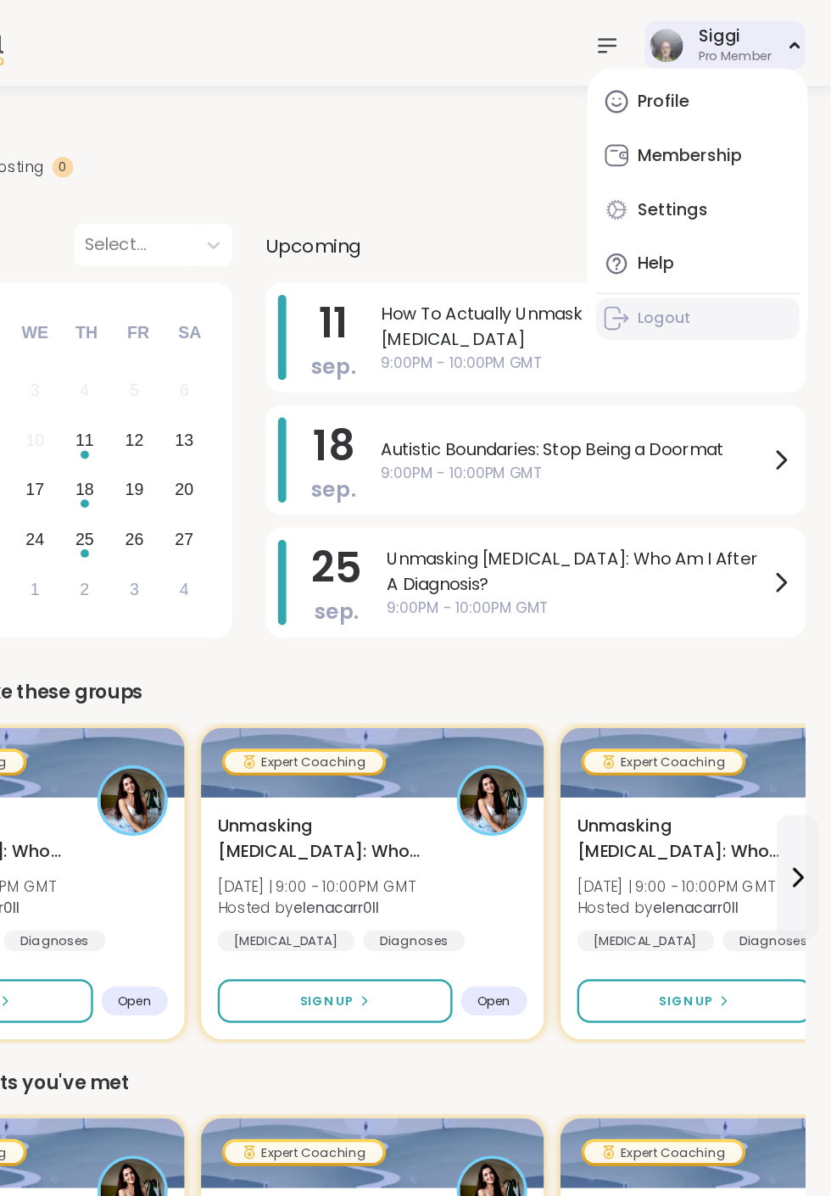
click at [683, 258] on div "Logout" at bounding box center [694, 260] width 43 height 17
